Goal: Information Seeking & Learning: Learn about a topic

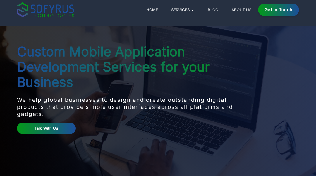
scroll to position [12, 0]
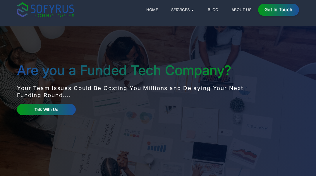
scroll to position [12, 0]
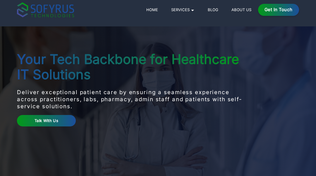
scroll to position [12, 0]
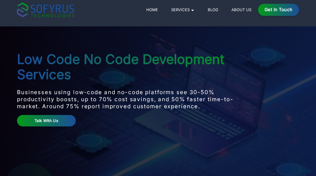
scroll to position [12, 0]
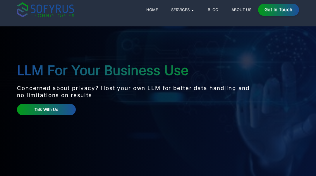
scroll to position [12, 0]
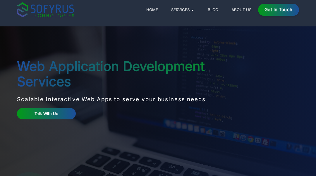
scroll to position [12, 0]
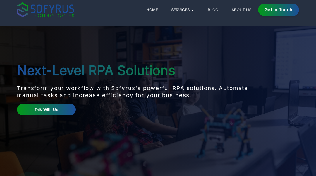
scroll to position [12, 0]
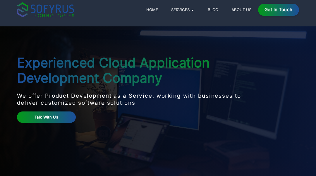
scroll to position [12, 0]
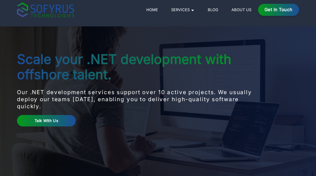
scroll to position [12, 0]
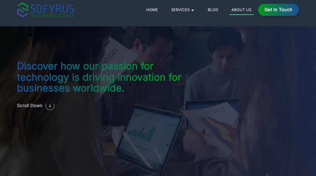
scroll to position [12, 0]
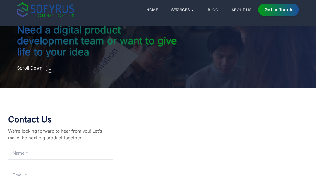
scroll to position [12, 0]
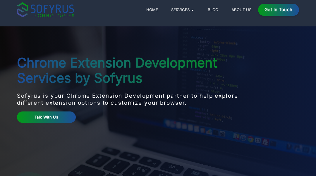
scroll to position [12, 0]
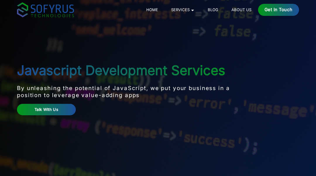
scroll to position [12, 0]
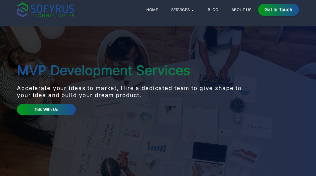
scroll to position [12, 0]
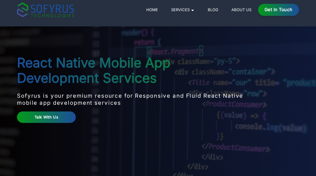
scroll to position [12, 0]
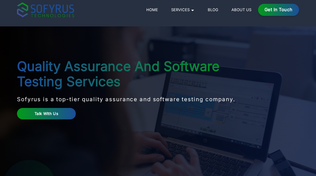
scroll to position [12, 0]
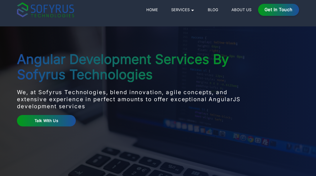
scroll to position [12, 0]
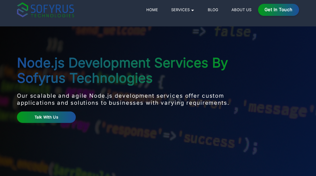
scroll to position [12, 0]
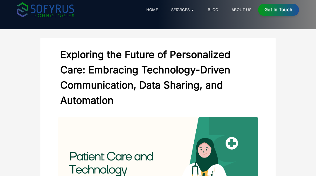
scroll to position [12, 0]
